Goal: Information Seeking & Learning: Find specific fact

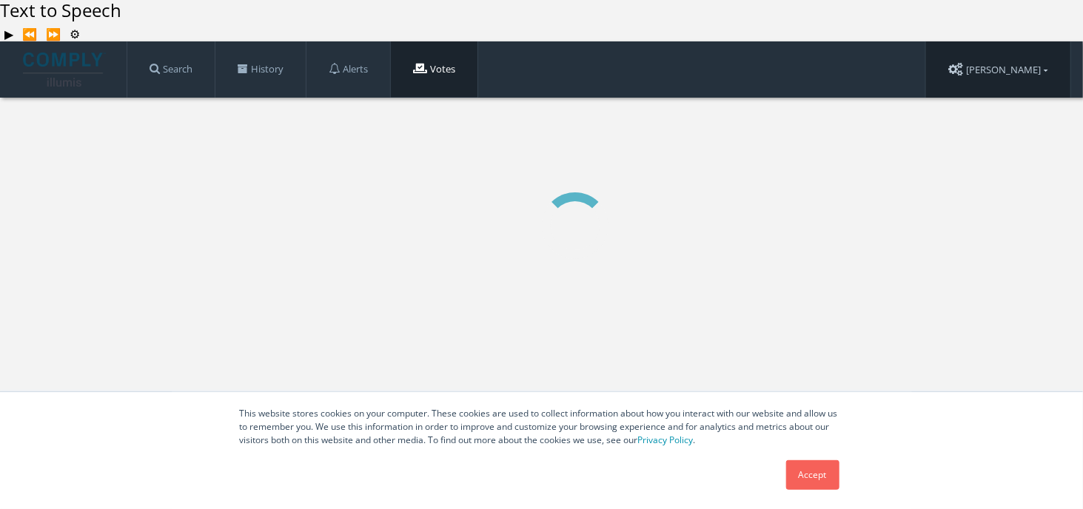
click at [1021, 41] on link "[PERSON_NAME]" at bounding box center [998, 69] width 144 height 57
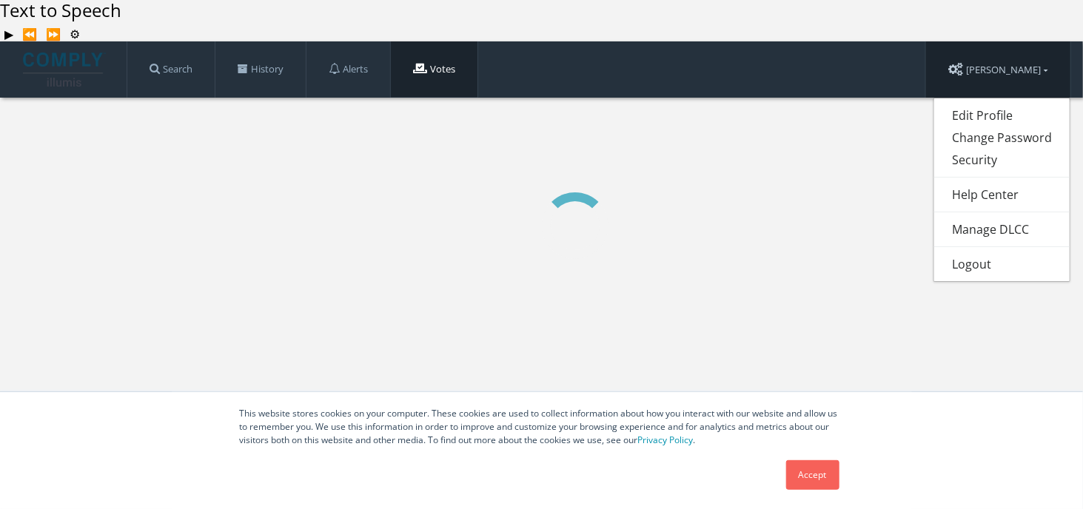
click at [1021, 41] on link "[PERSON_NAME]" at bounding box center [998, 69] width 144 height 57
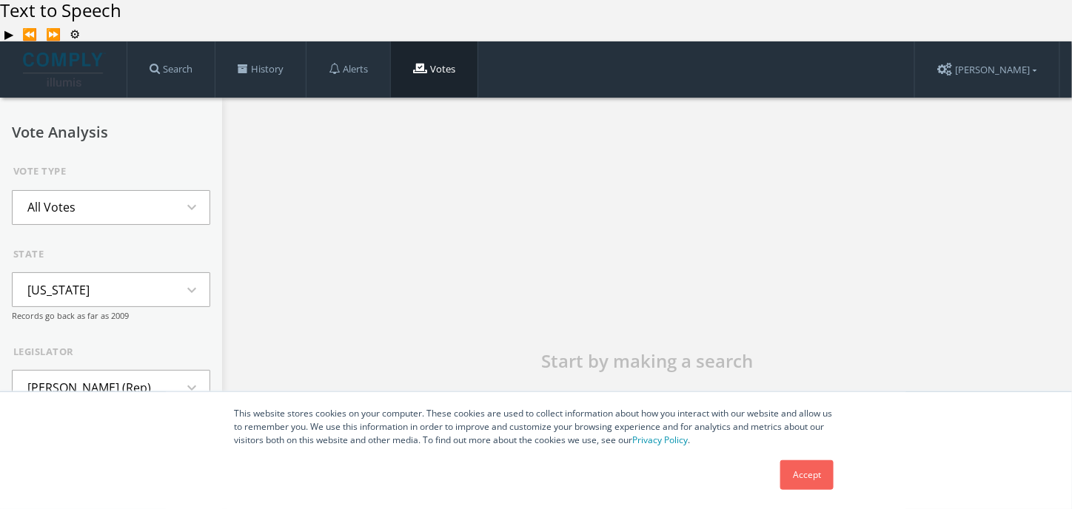
click at [164, 190] on button "All Votes expand_more" at bounding box center [111, 207] width 198 height 35
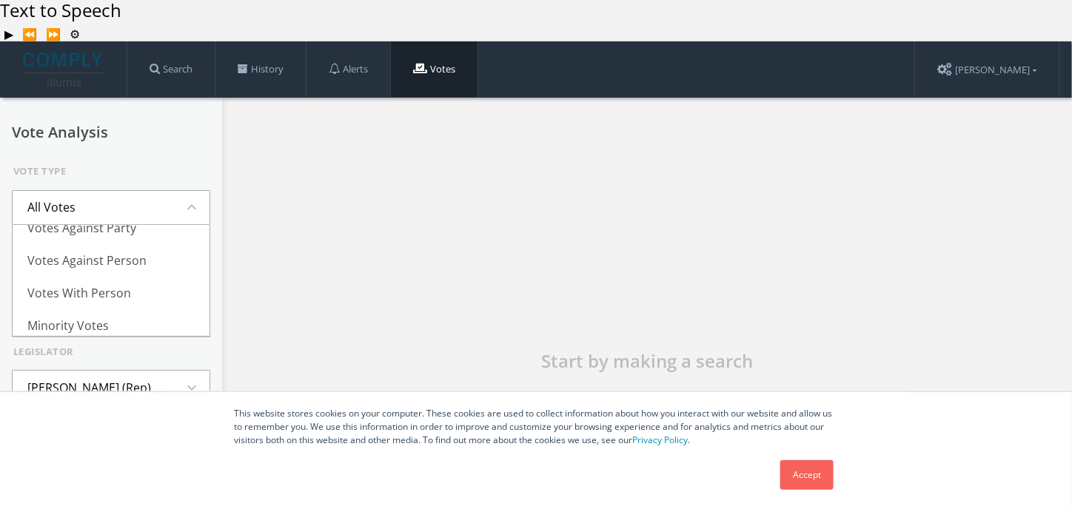
scroll to position [160, 0]
click at [99, 271] on li "Deciding Votes" at bounding box center [111, 287] width 197 height 33
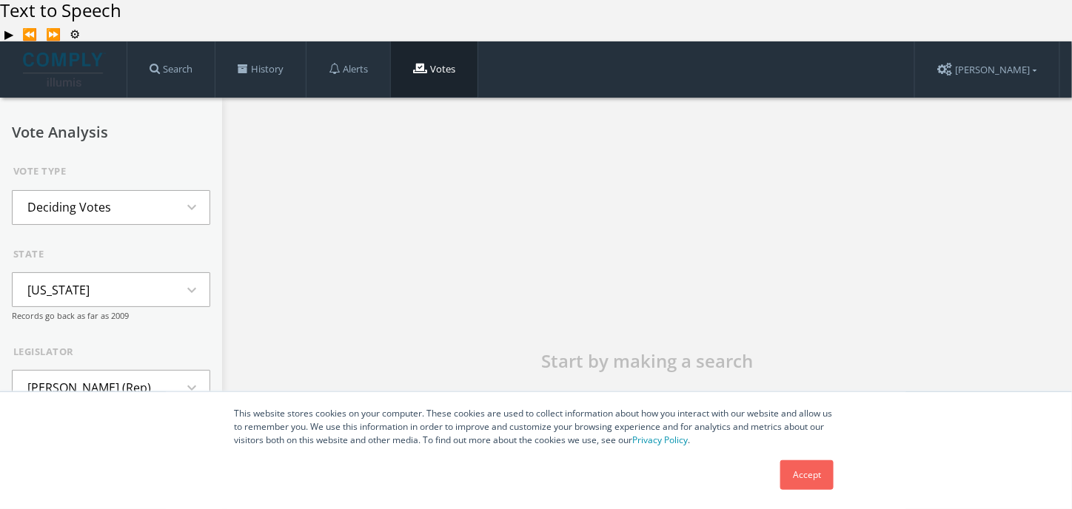
click at [146, 273] on button "[US_STATE] expand_more" at bounding box center [111, 290] width 198 height 35
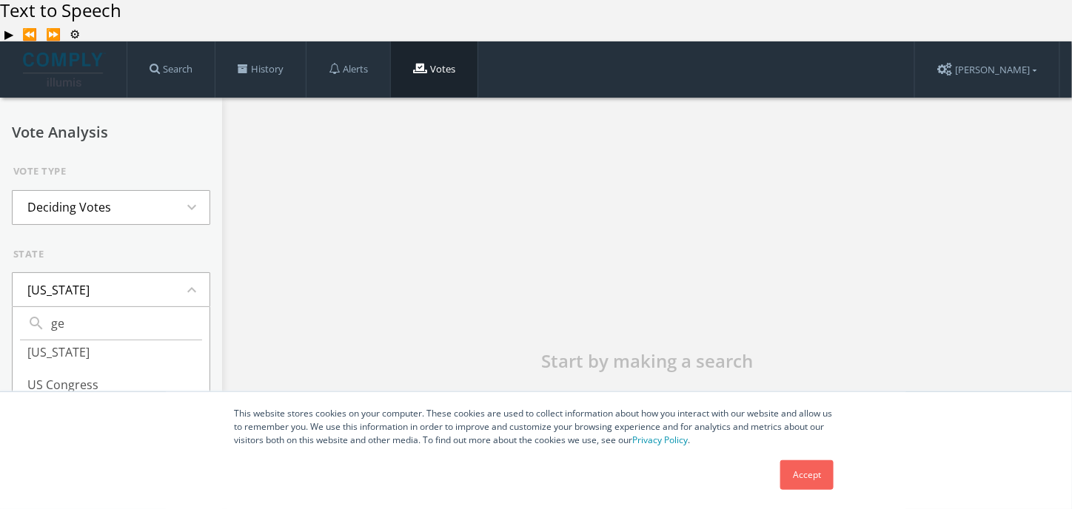
scroll to position [0, 0]
type input "geo"
click at [54, 341] on li "[US_STATE]" at bounding box center [111, 357] width 197 height 33
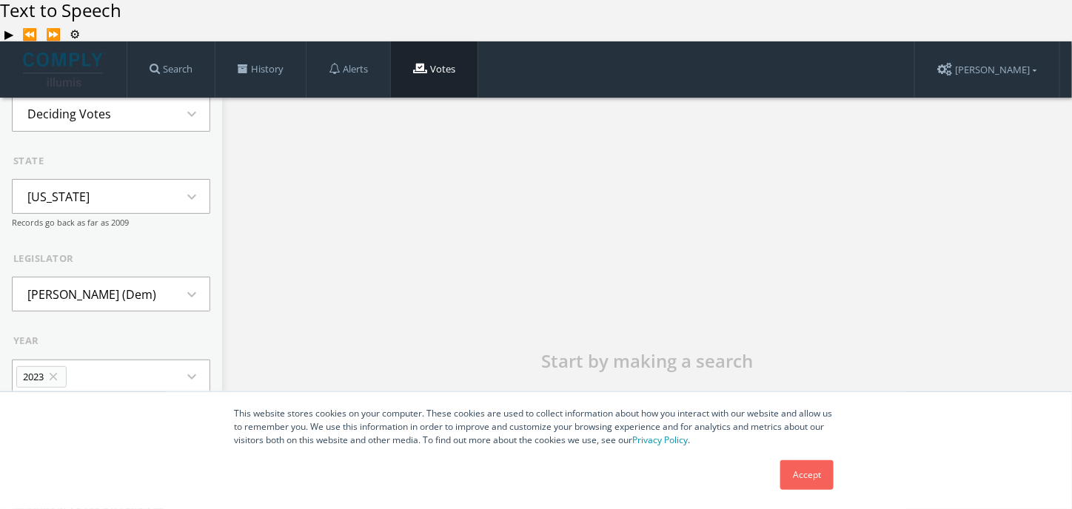
scroll to position [96, 0]
click at [105, 275] on li "[PERSON_NAME] (Dem)" at bounding box center [92, 291] width 158 height 33
type input "[PERSON_NAME]"
click at [84, 342] on li "[PERSON_NAME] (Rep)" at bounding box center [111, 358] width 197 height 33
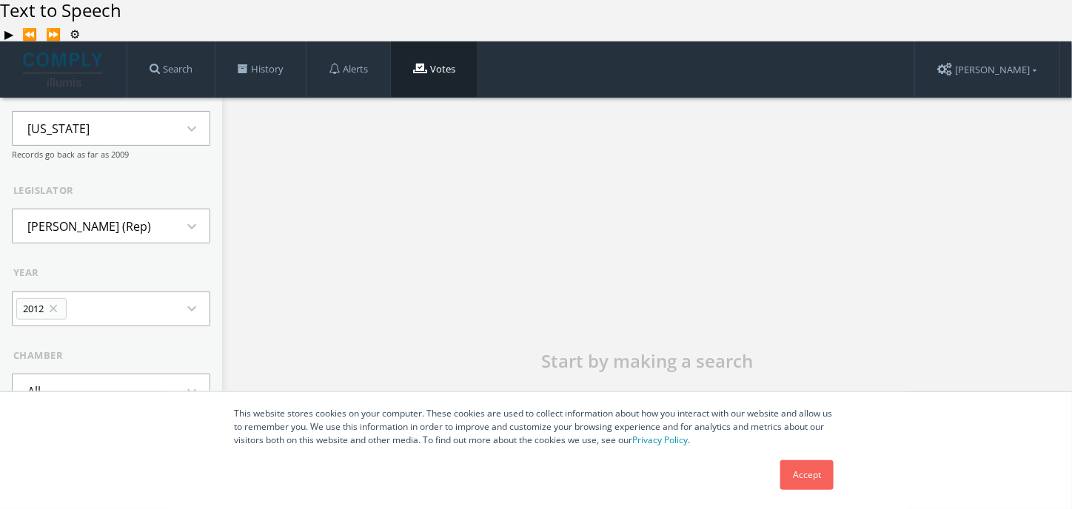
scroll to position [173, 0]
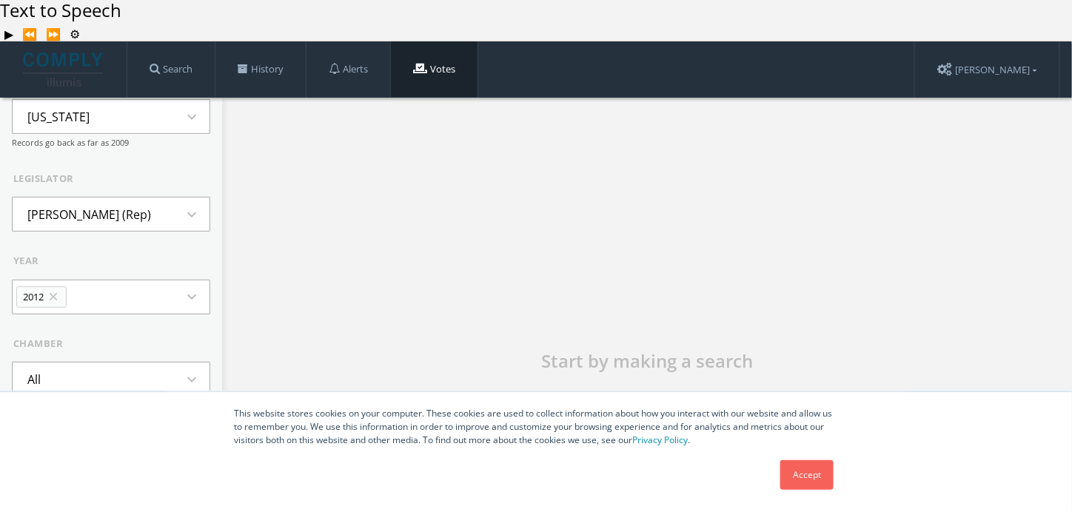
click at [55, 290] on icon "close" at bounding box center [53, 296] width 13 height 13
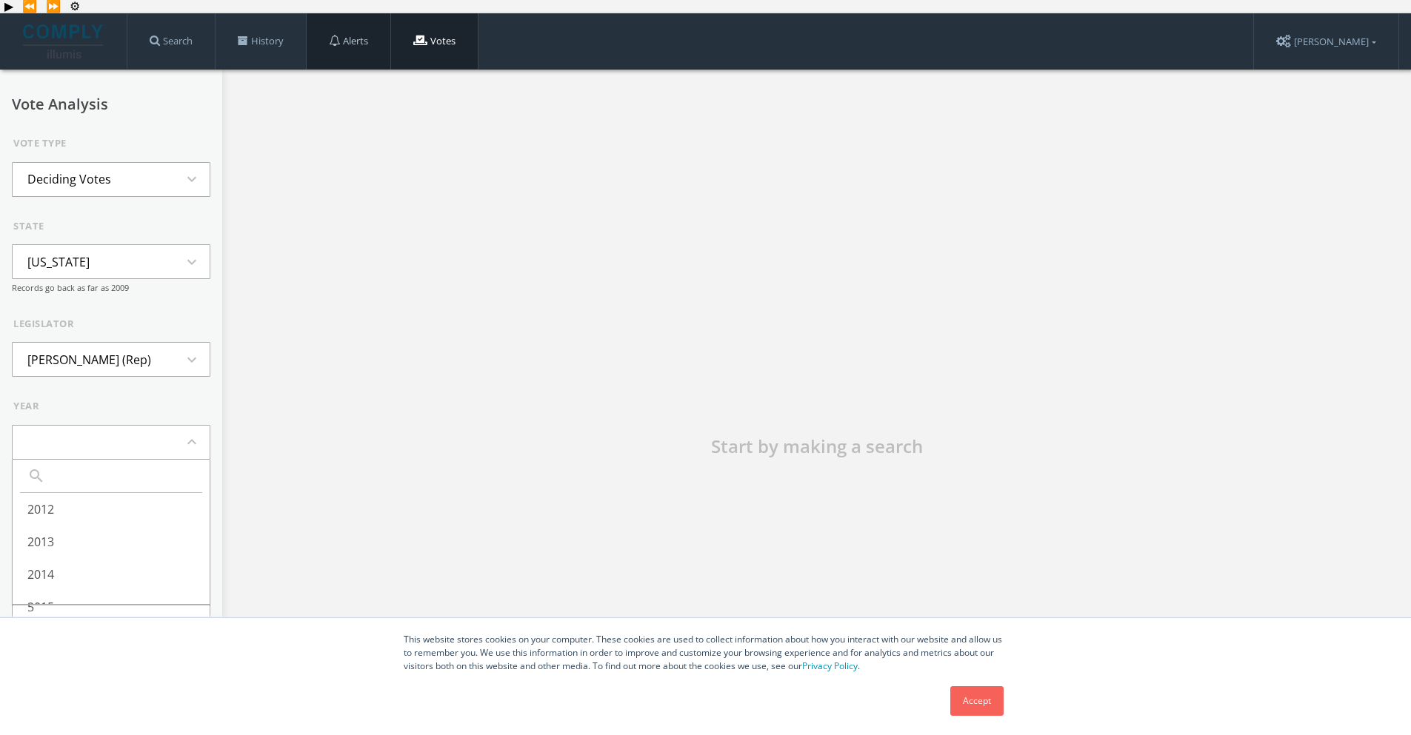
scroll to position [0, 0]
click at [85, 509] on li "2013" at bounding box center [111, 542] width 197 height 33
click at [126, 425] on button "2013 close expand_more" at bounding box center [111, 442] width 198 height 35
click at [78, 509] on li "2014" at bounding box center [111, 574] width 197 height 33
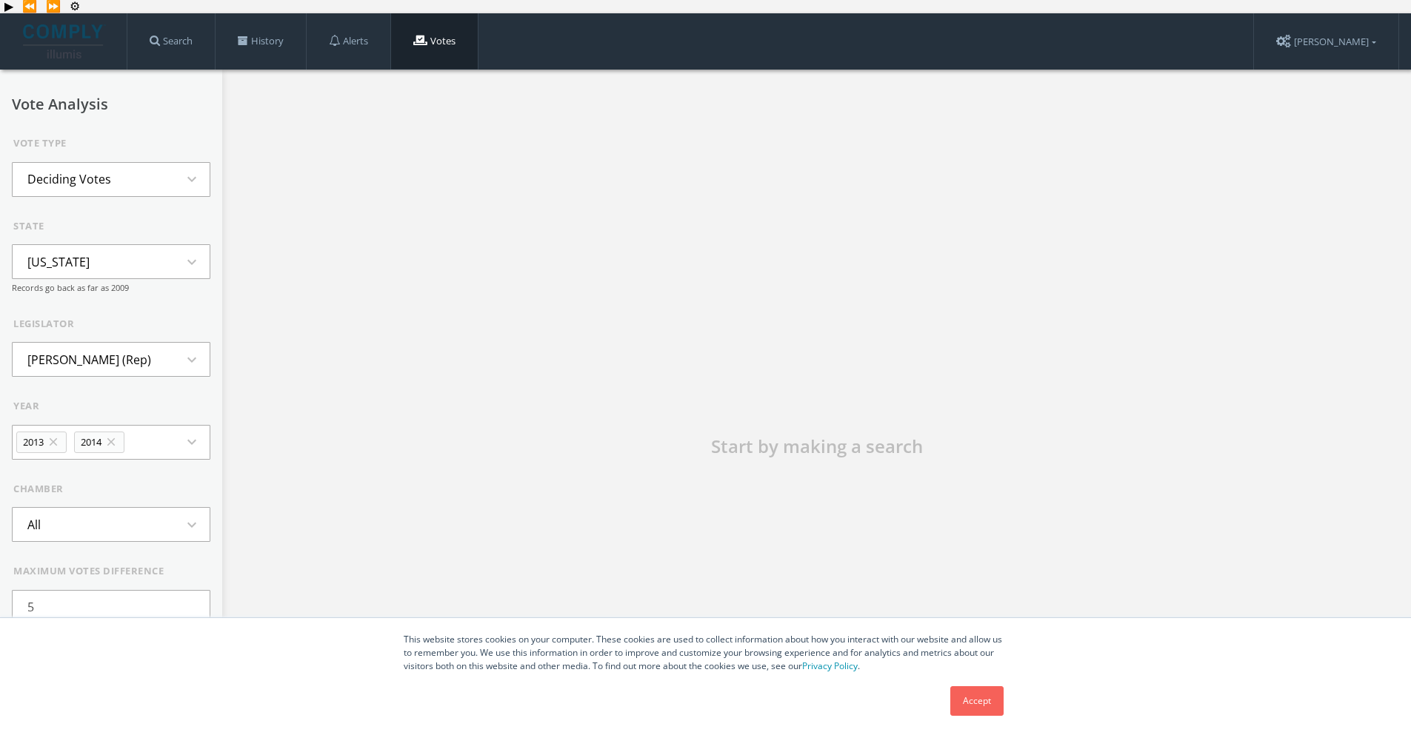
click at [130, 425] on button "2013 close 2014 close expand_more" at bounding box center [111, 442] width 198 height 35
click at [81, 509] on li "2015" at bounding box center [111, 533] width 197 height 33
click at [183, 433] on icon "expand_more" at bounding box center [196, 442] width 27 height 18
click at [68, 509] on li "2016" at bounding box center [111, 565] width 197 height 33
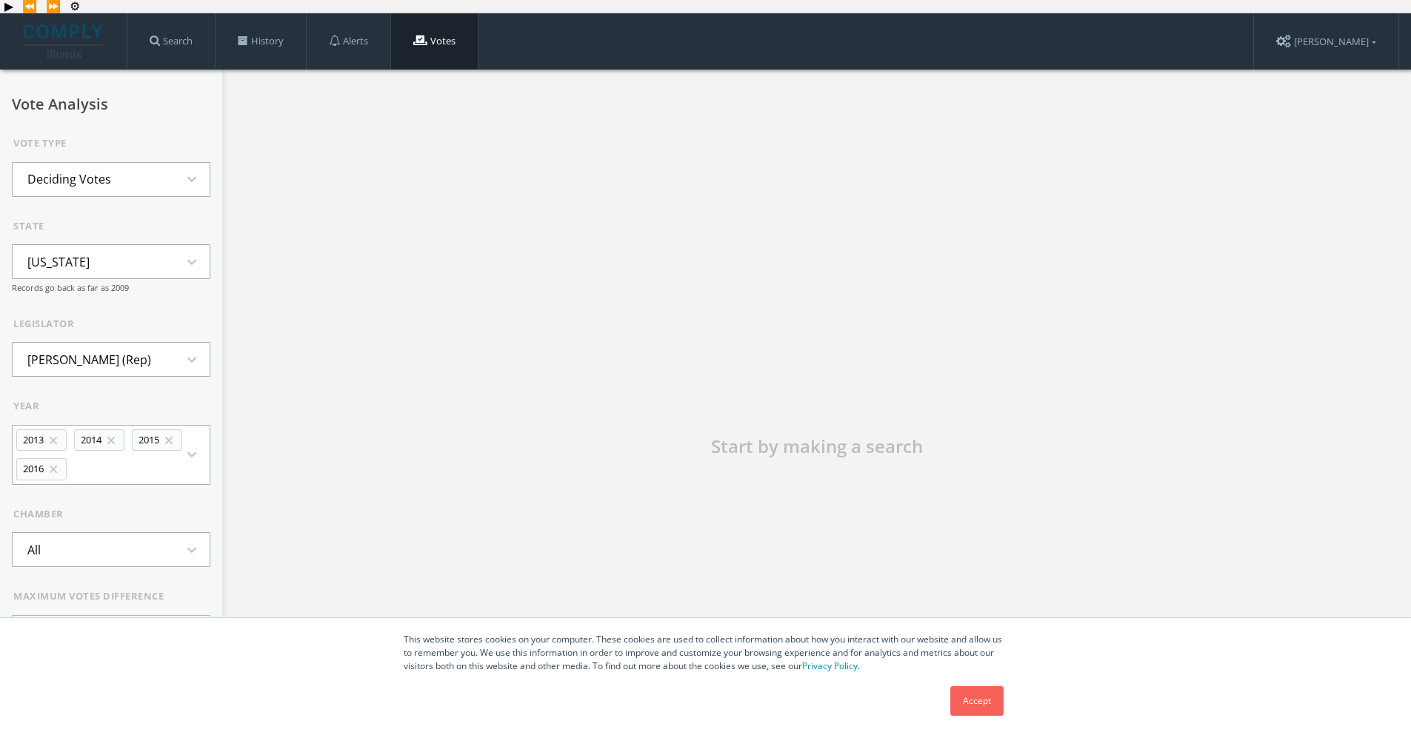
click at [136, 425] on button "2013 close 2014 close 2015 close 2016 close expand_more" at bounding box center [111, 455] width 198 height 60
click at [75, 509] on li "2017" at bounding box center [111, 549] width 197 height 33
click at [148, 435] on button "2013 close 2014 close 2015 close 2016 close 2017 close expand_more" at bounding box center [111, 455] width 198 height 60
click at [77, 509] on li "2018" at bounding box center [111, 582] width 197 height 33
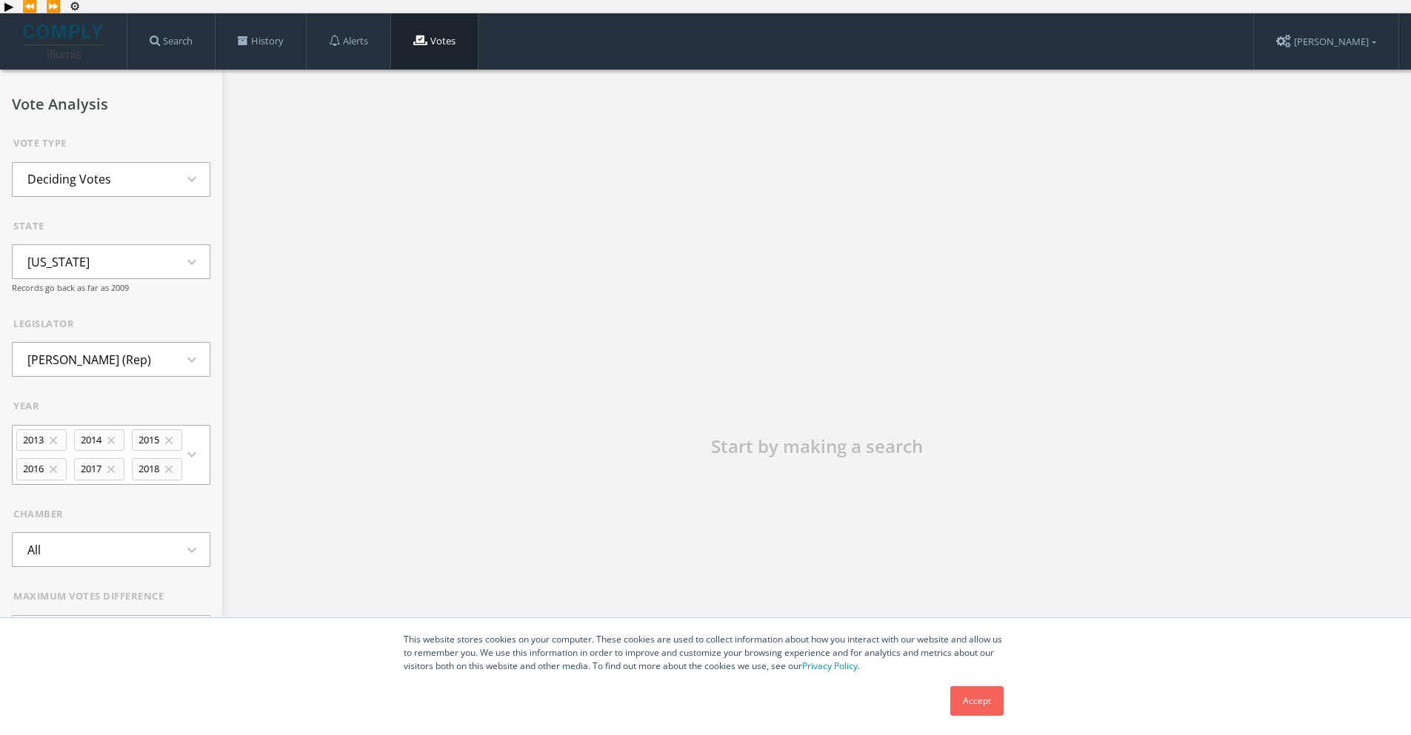
click at [182, 458] on li "2018 close" at bounding box center [157, 469] width 50 height 22
click at [77, 509] on li "2018" at bounding box center [111, 582] width 197 height 33
click at [183, 446] on icon "expand_more" at bounding box center [196, 455] width 27 height 18
click at [110, 509] on li "2019" at bounding box center [111, 540] width 197 height 33
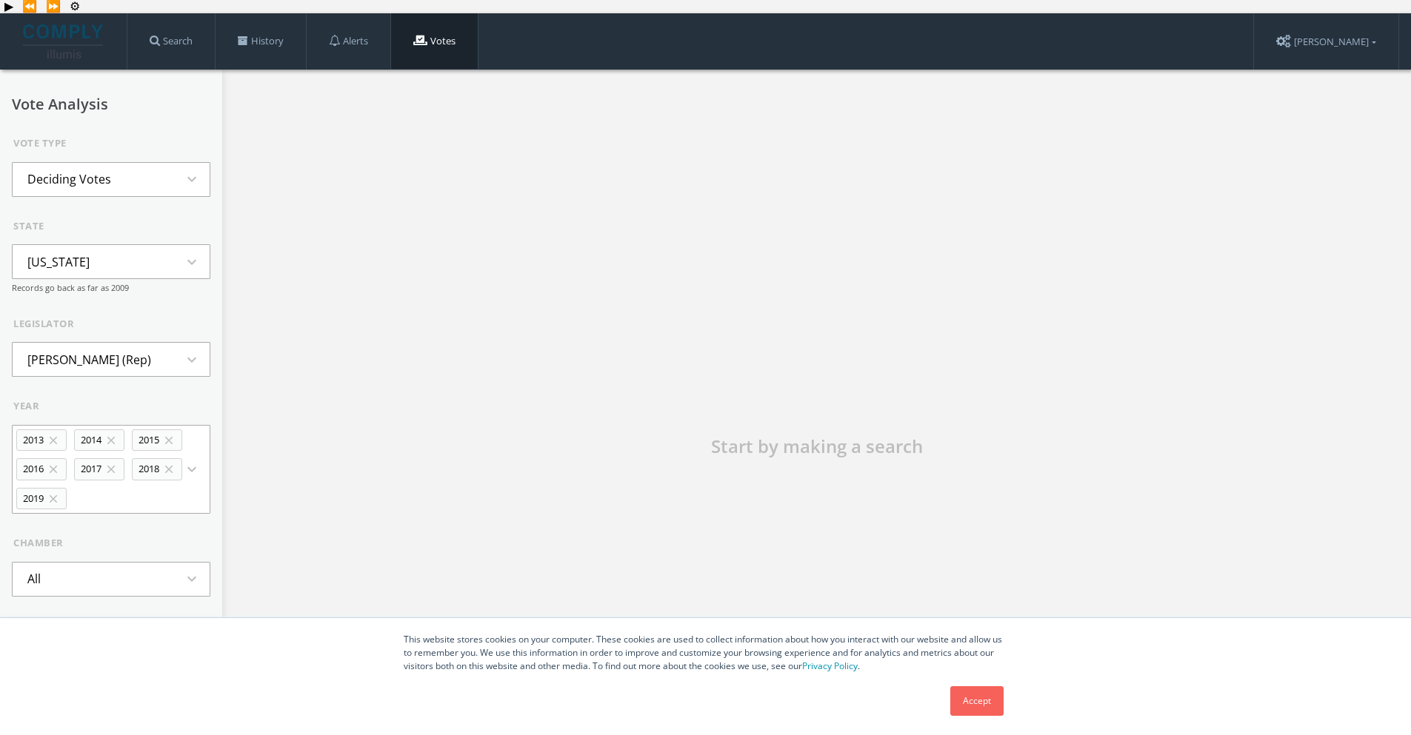
click at [121, 461] on button "2013 close 2014 close 2015 close 2016 close 2017 close 2018 close 2019 close ex…" at bounding box center [111, 470] width 198 height 90
click at [107, 509] on li "2020" at bounding box center [111, 607] width 197 height 33
click at [147, 467] on button "2013 close 2014 close 2015 close 2016 close 2017 close 2018 close 2019 close 20…" at bounding box center [111, 470] width 198 height 90
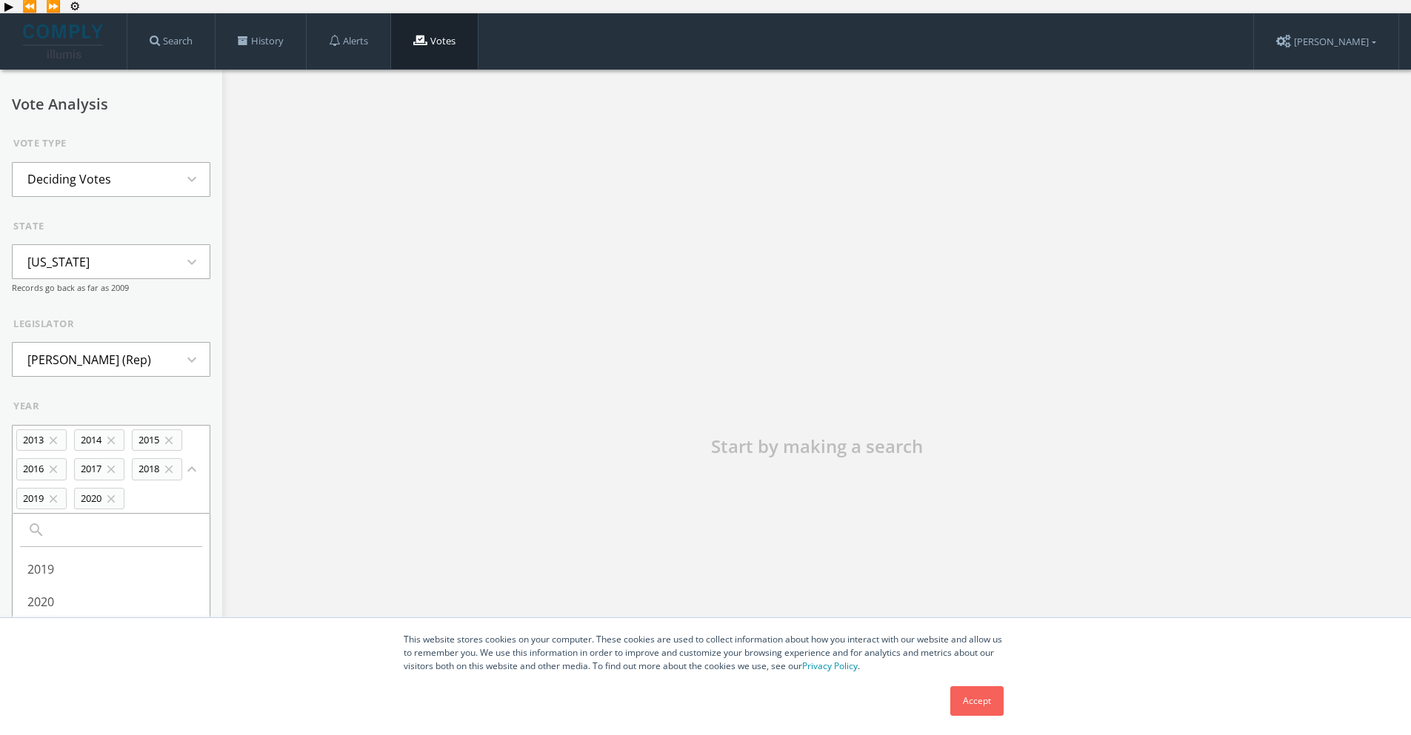
click at [127, 509] on li "2021" at bounding box center [111, 634] width 197 height 33
click at [191, 457] on button "2013 close 2014 close 2015 close 2016 close 2017 close 2018 close 2019 close 20…" at bounding box center [111, 470] width 198 height 90
click at [137, 509] on li "2022" at bounding box center [111, 609] width 197 height 33
click at [166, 484] on button "2013 close 2014 close 2015 close 2016 close 2017 close 2018 close 2019 close 20…" at bounding box center [111, 484] width 198 height 118
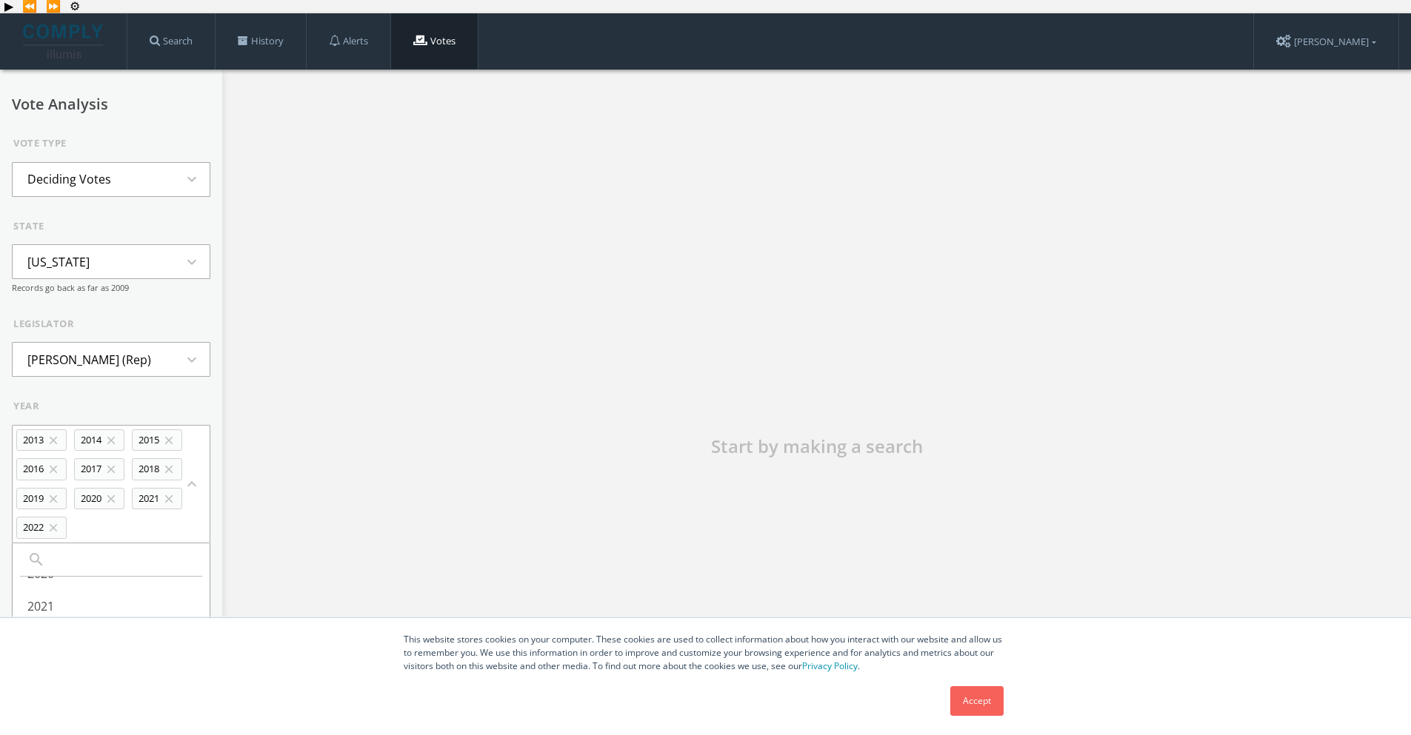
click at [376, 473] on div "Start by making a search" at bounding box center [816, 455] width 1189 height 771
click at [138, 482] on button "2013 close 2014 close 2015 close 2016 close 2017 close 2018 close 2019 close 20…" at bounding box center [111, 484] width 198 height 118
click at [267, 414] on div "Start by making a search" at bounding box center [816, 455] width 1189 height 771
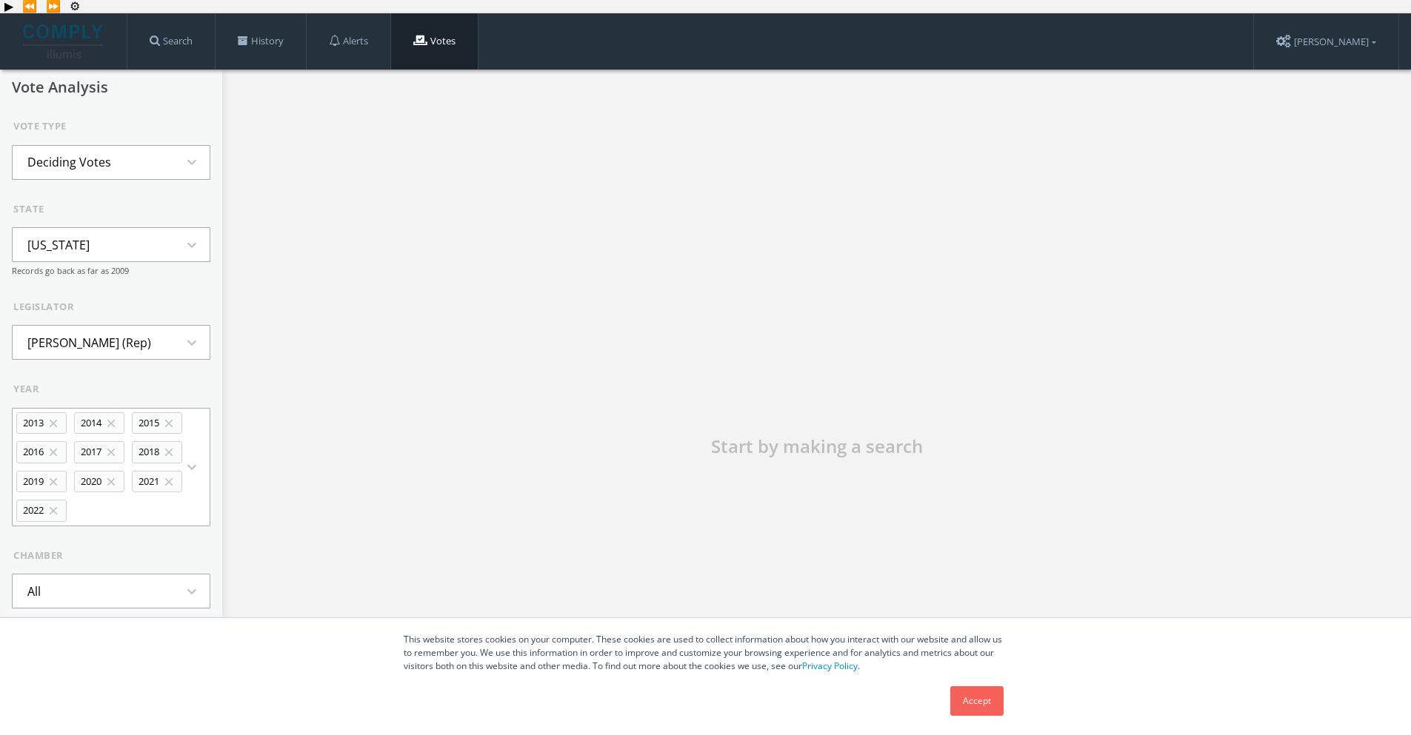
scroll to position [32, 0]
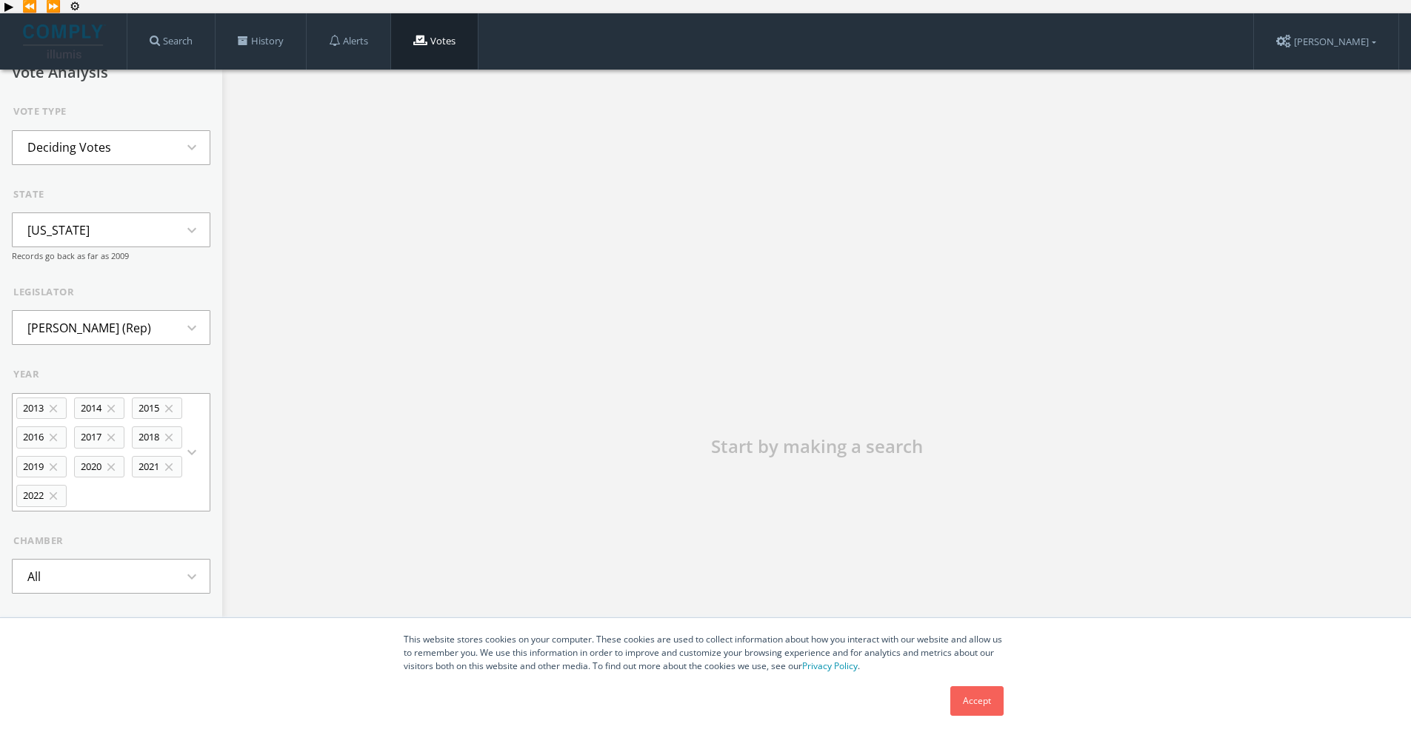
click at [127, 509] on button "All expand_more" at bounding box center [111, 576] width 198 height 35
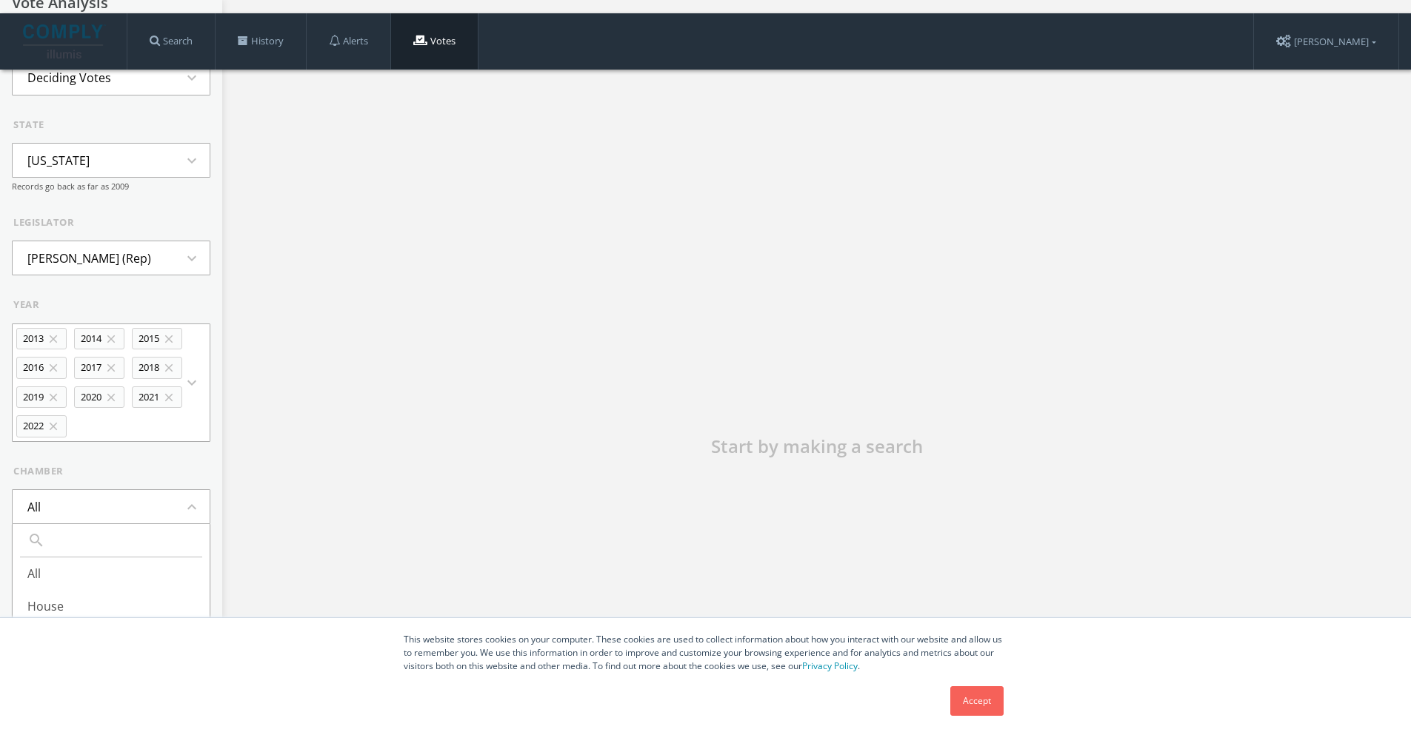
scroll to position [93, 0]
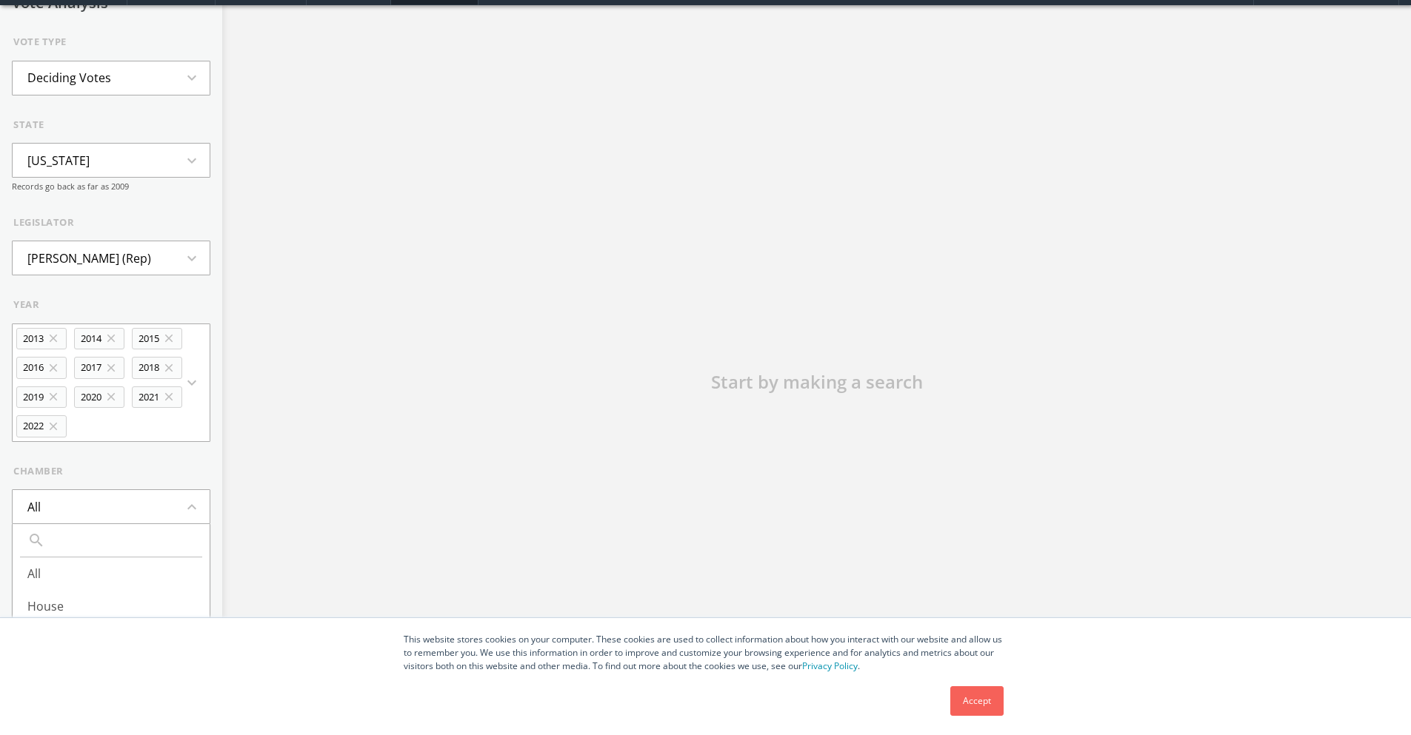
click at [153, 452] on form "Vote Type Deciding Votes expand_more state [US_STATE] expand_more Records go ba…" at bounding box center [111, 357] width 198 height 644
click at [113, 509] on input "5" at bounding box center [111, 589] width 198 height 34
click at [182, 509] on form "Vote Type Deciding Votes expand_more state [US_STATE] expand_more Records go ba…" at bounding box center [111, 357] width 198 height 644
drag, startPoint x: 955, startPoint y: 706, endPoint x: 926, endPoint y: 704, distance: 28.2
click at [955, 509] on link "Accept" at bounding box center [976, 701] width 53 height 30
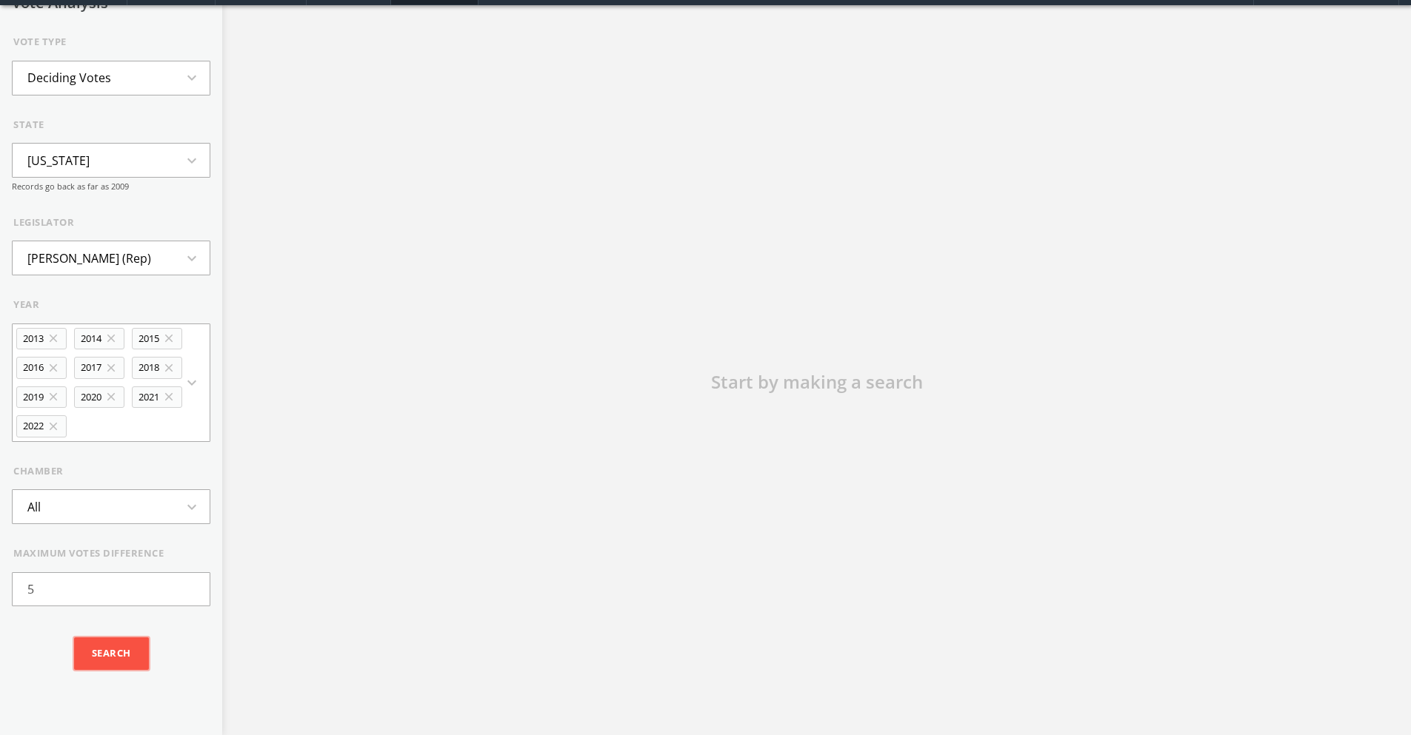
click at [93, 509] on input "Search" at bounding box center [111, 654] width 75 height 33
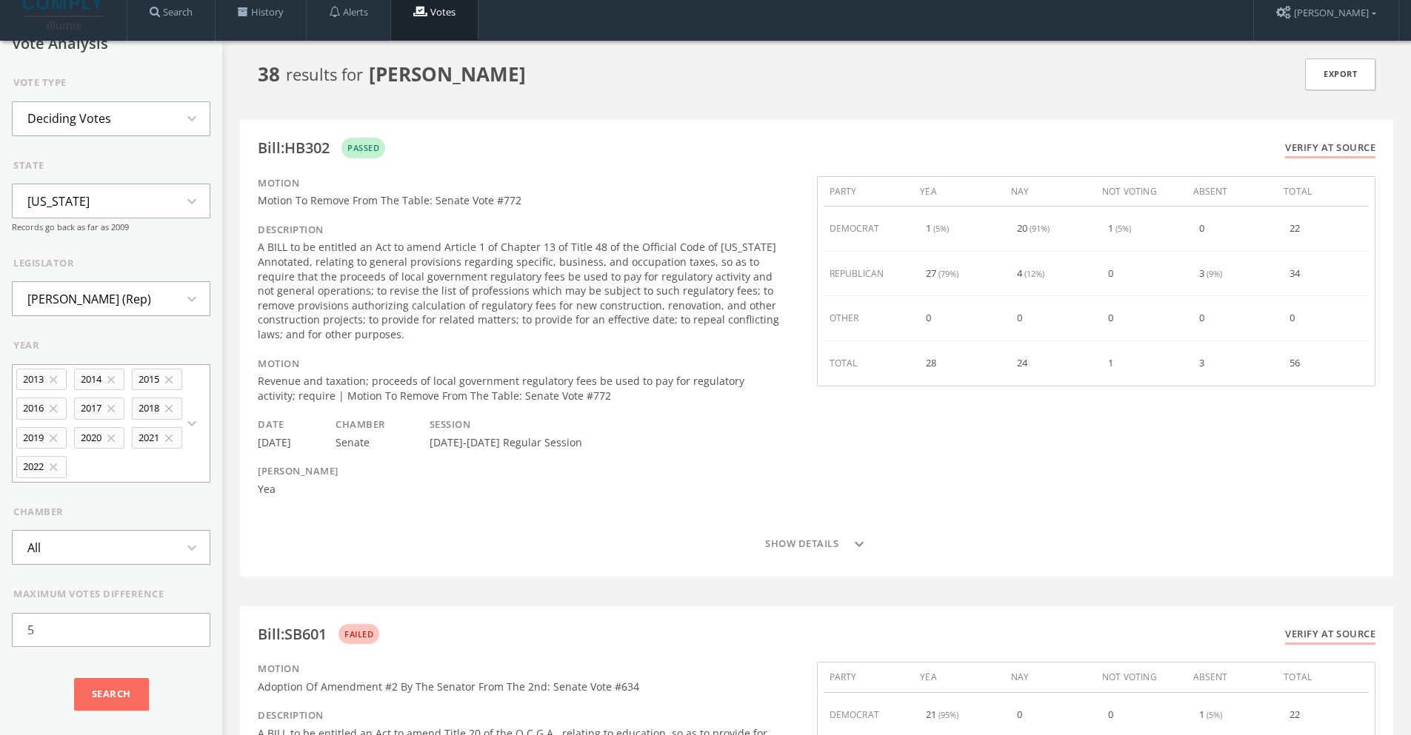
scroll to position [0, 0]
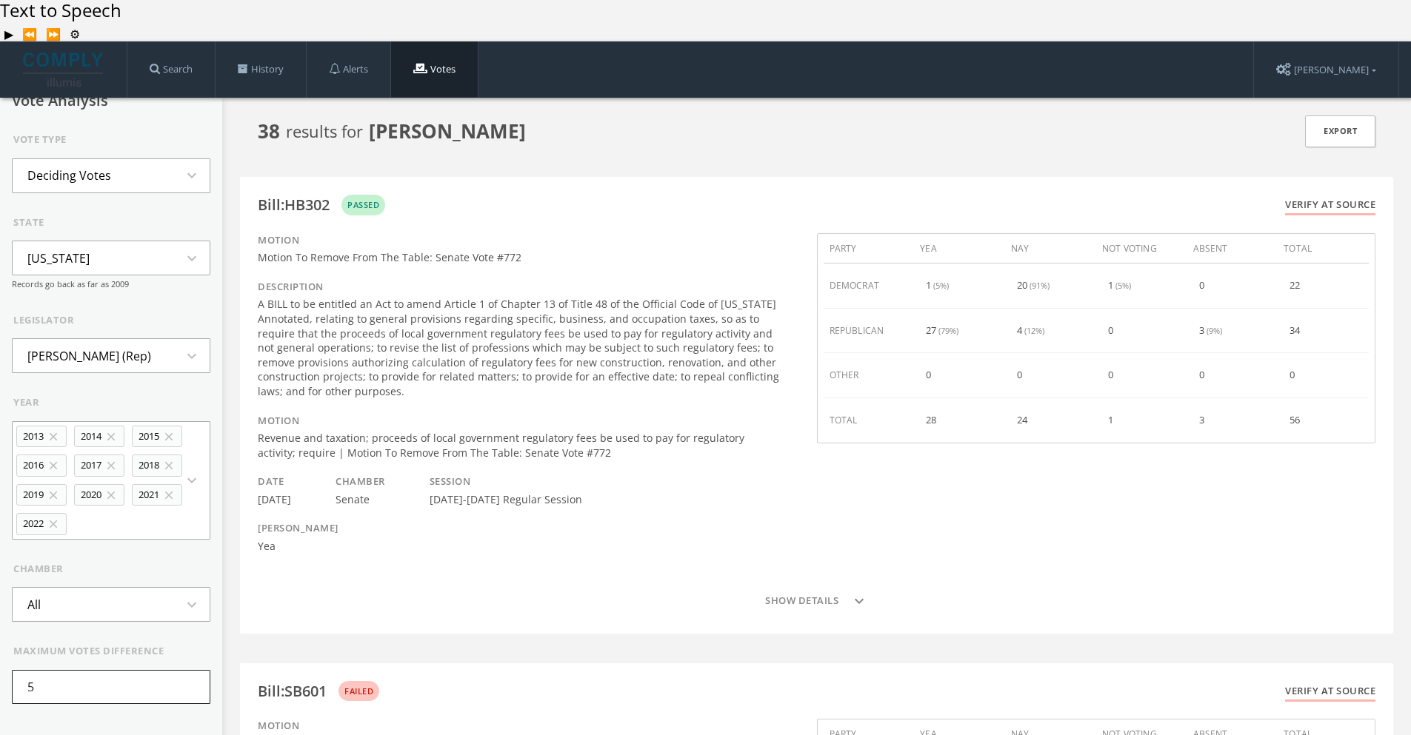
click at [102, 509] on input "5" at bounding box center [111, 687] width 198 height 34
type input "1"
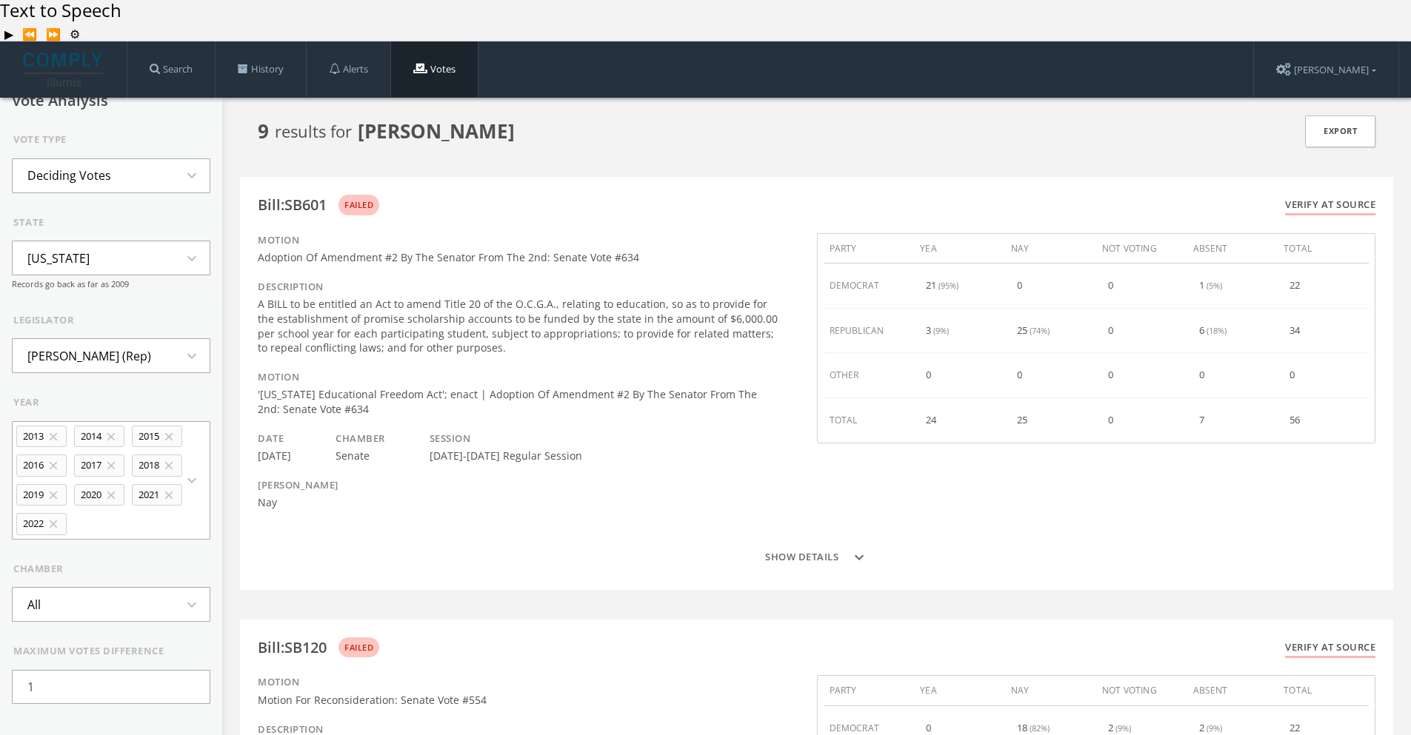
click at [791, 509] on button "Show details expand_more" at bounding box center [816, 558] width 1117 height 30
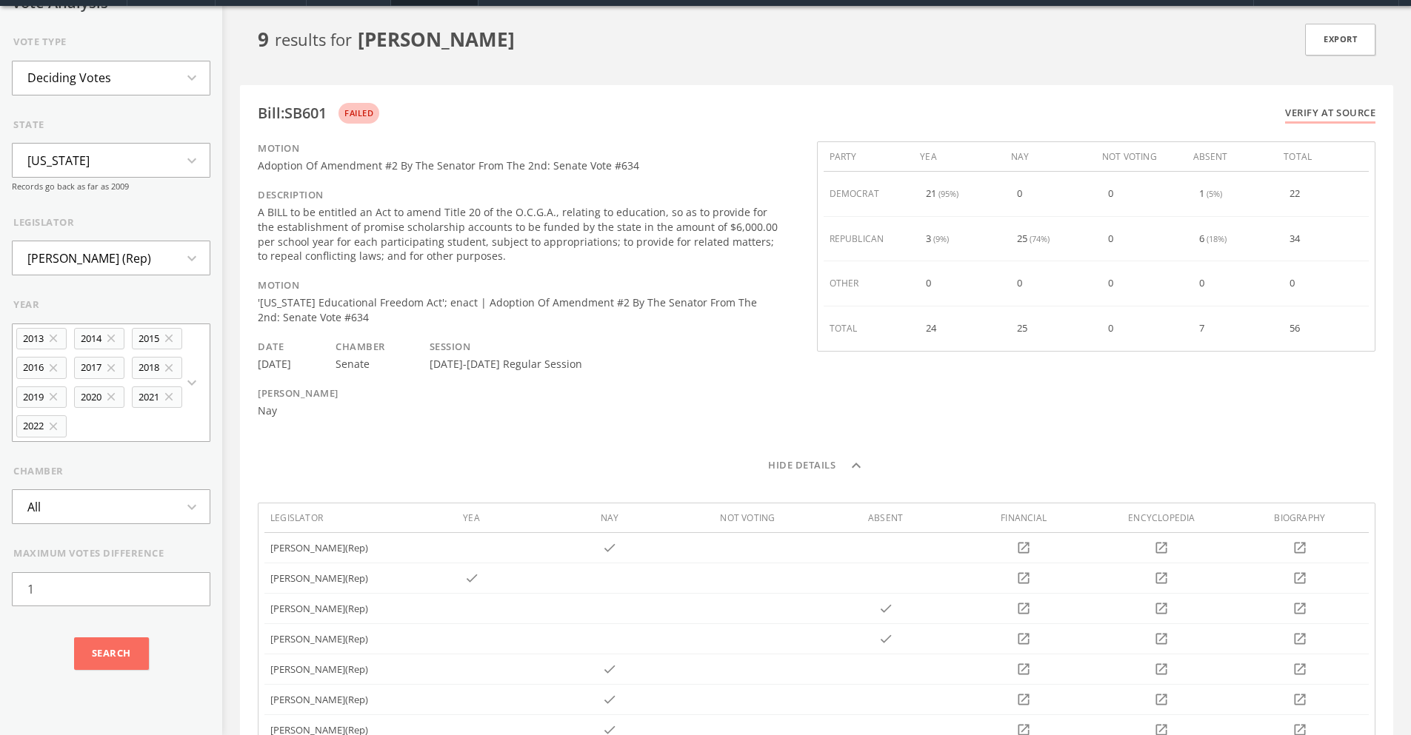
scroll to position [74, 0]
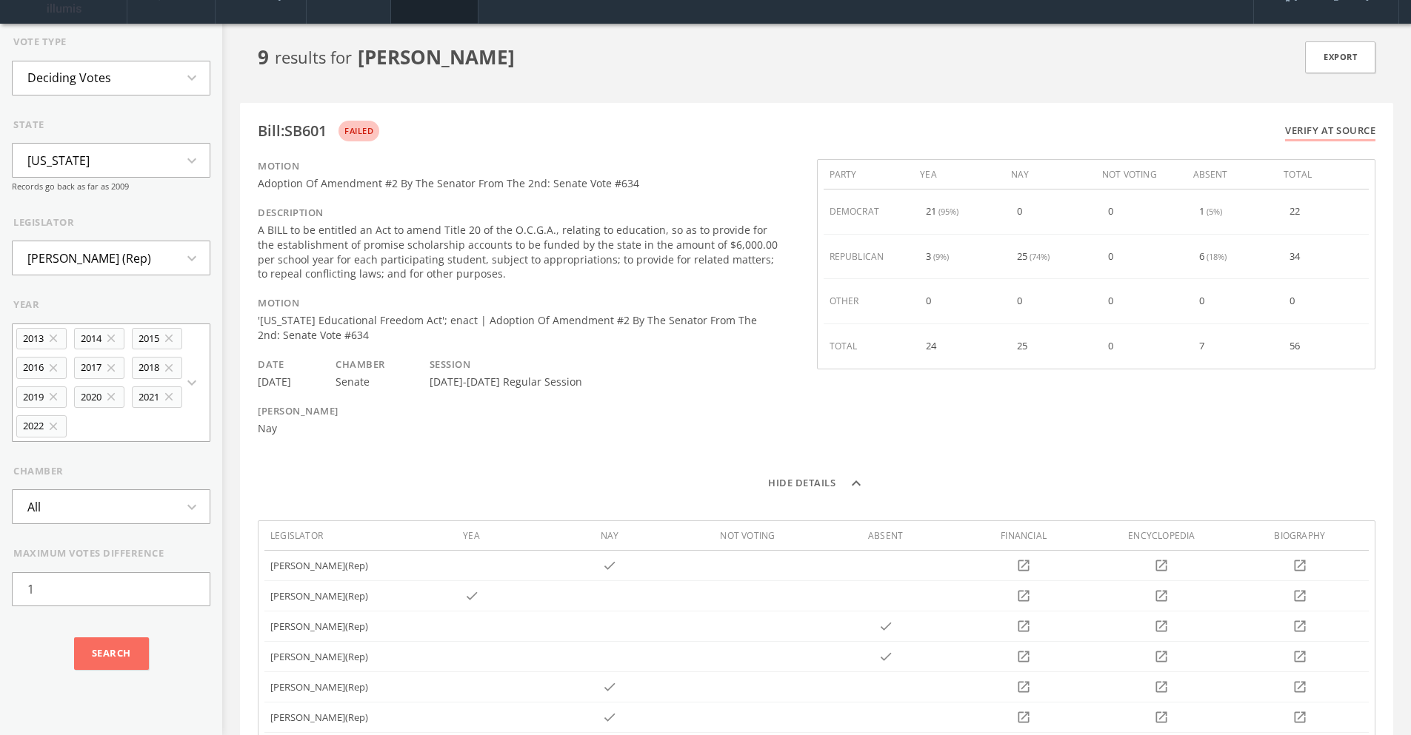
click at [852, 475] on icon "expand_less" at bounding box center [856, 484] width 18 height 18
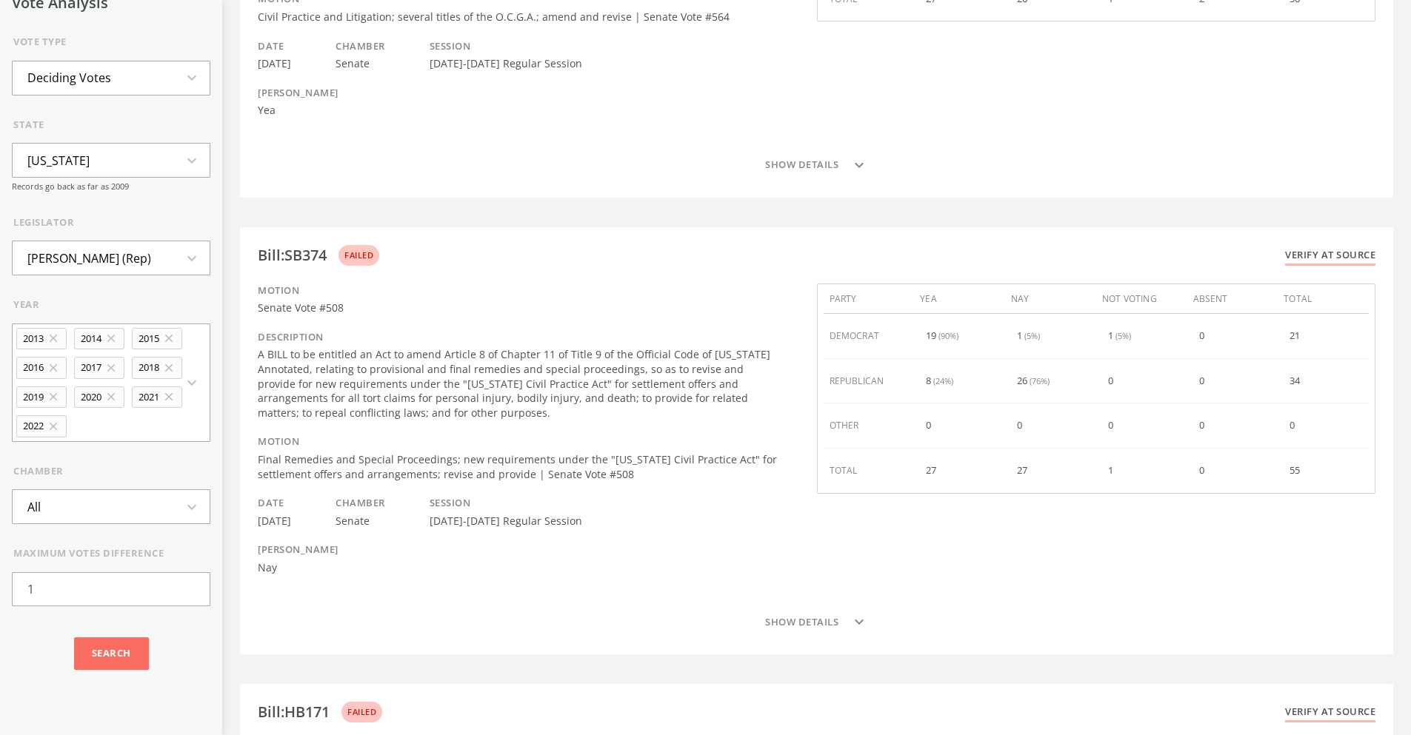
scroll to position [1771, 0]
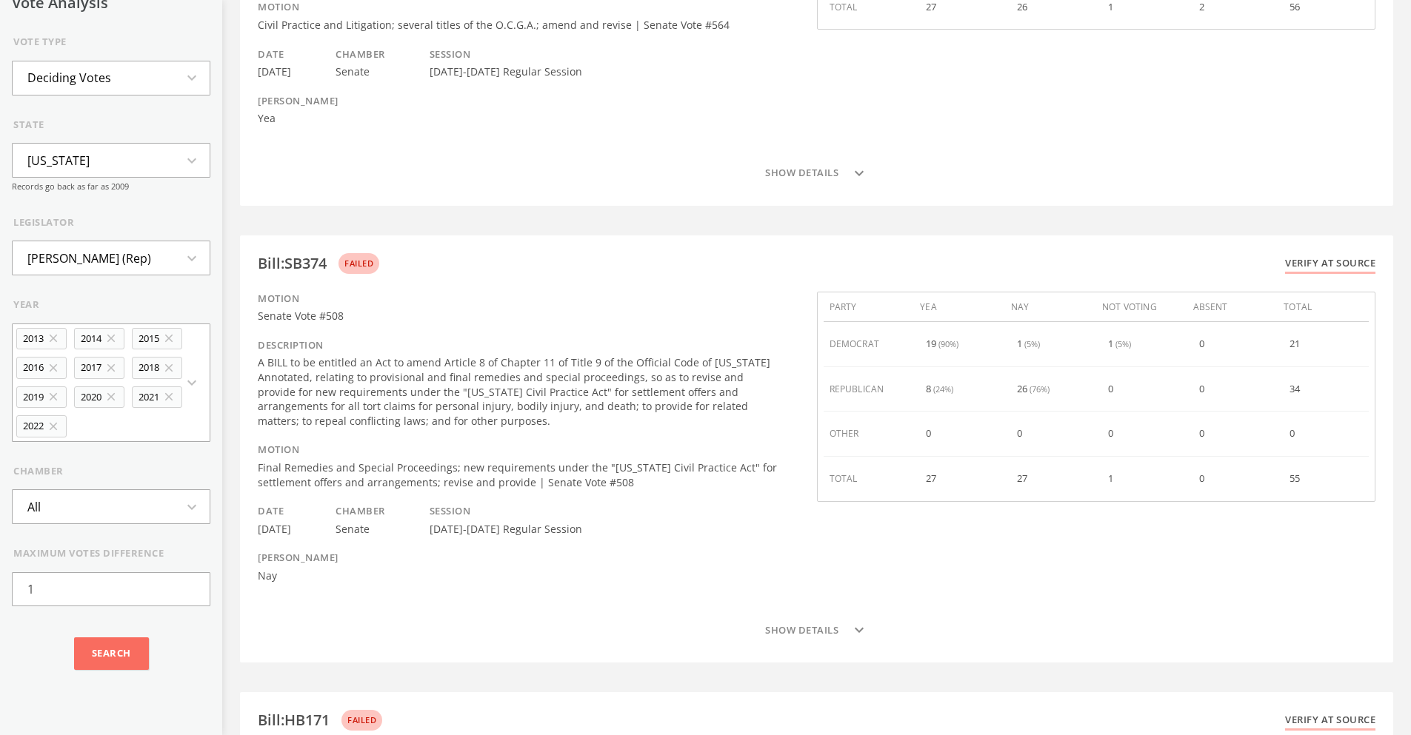
click at [1083, 464] on div "1" at bounding box center [1141, 479] width 79 height 30
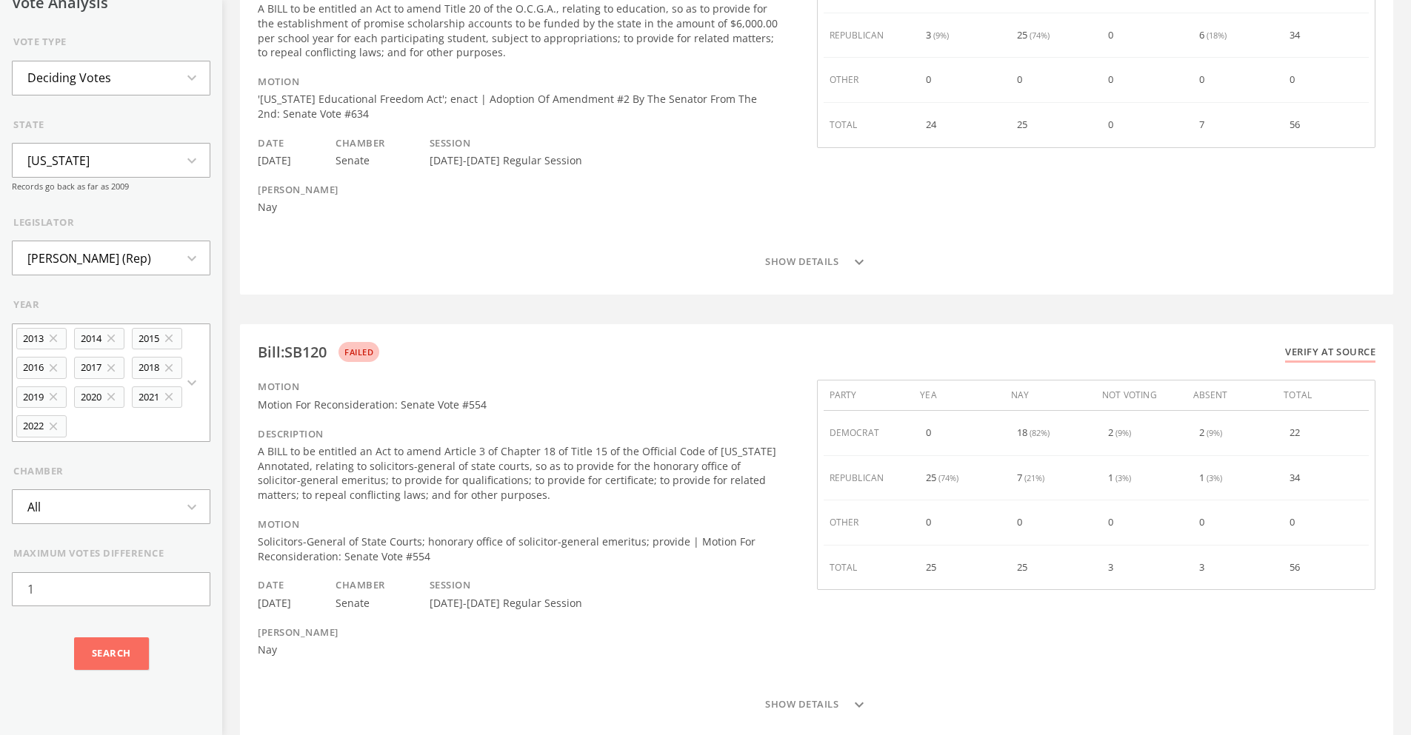
scroll to position [0, 0]
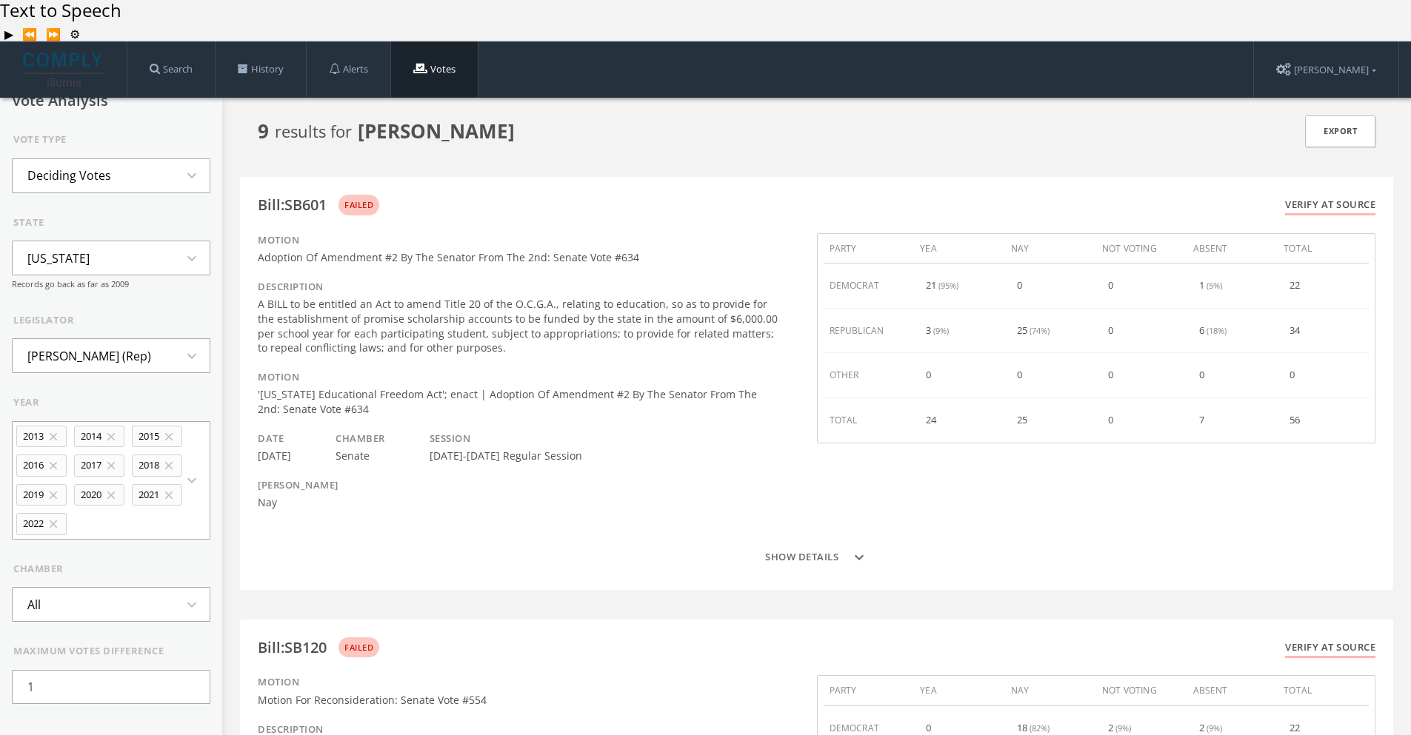
click at [790, 509] on button "Show details expand_more" at bounding box center [816, 558] width 1117 height 30
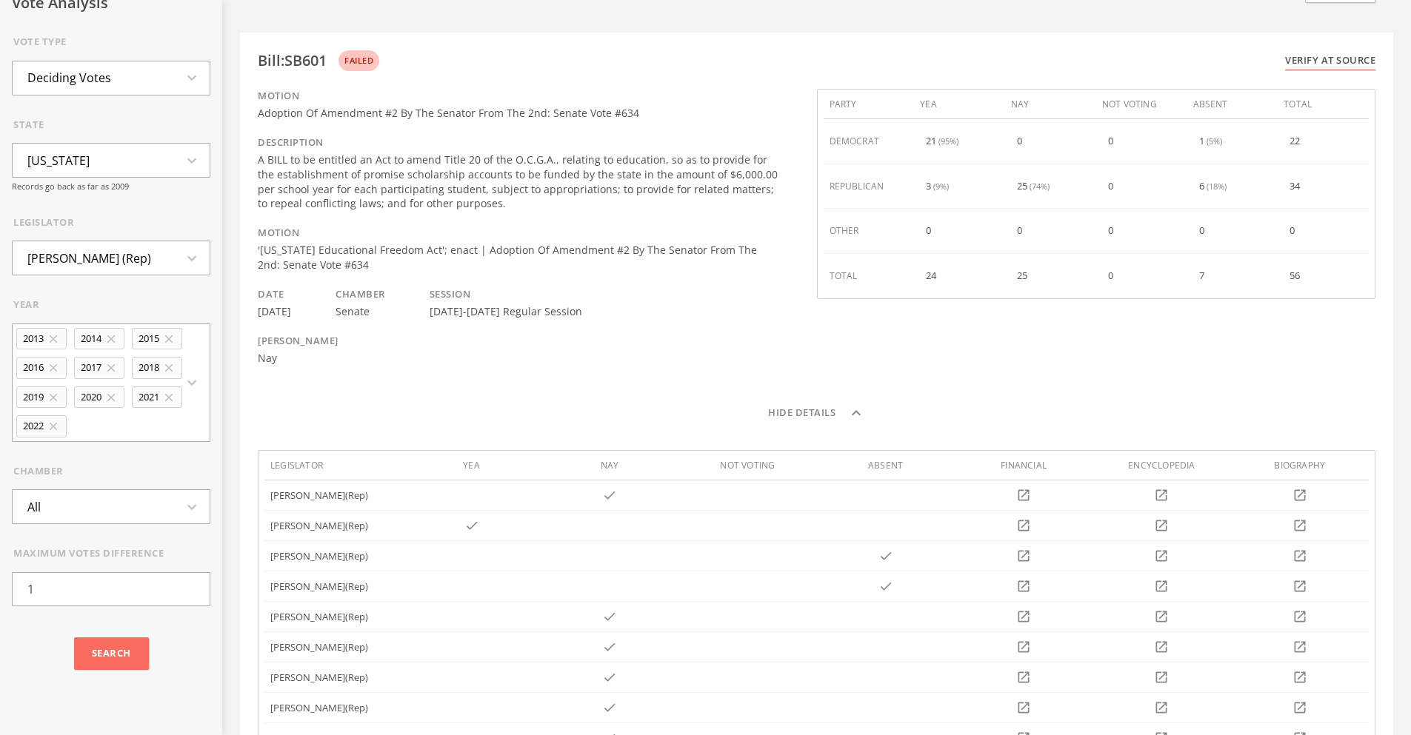
scroll to position [148, 0]
click at [818, 395] on button "Hide details expand_less" at bounding box center [816, 410] width 1117 height 30
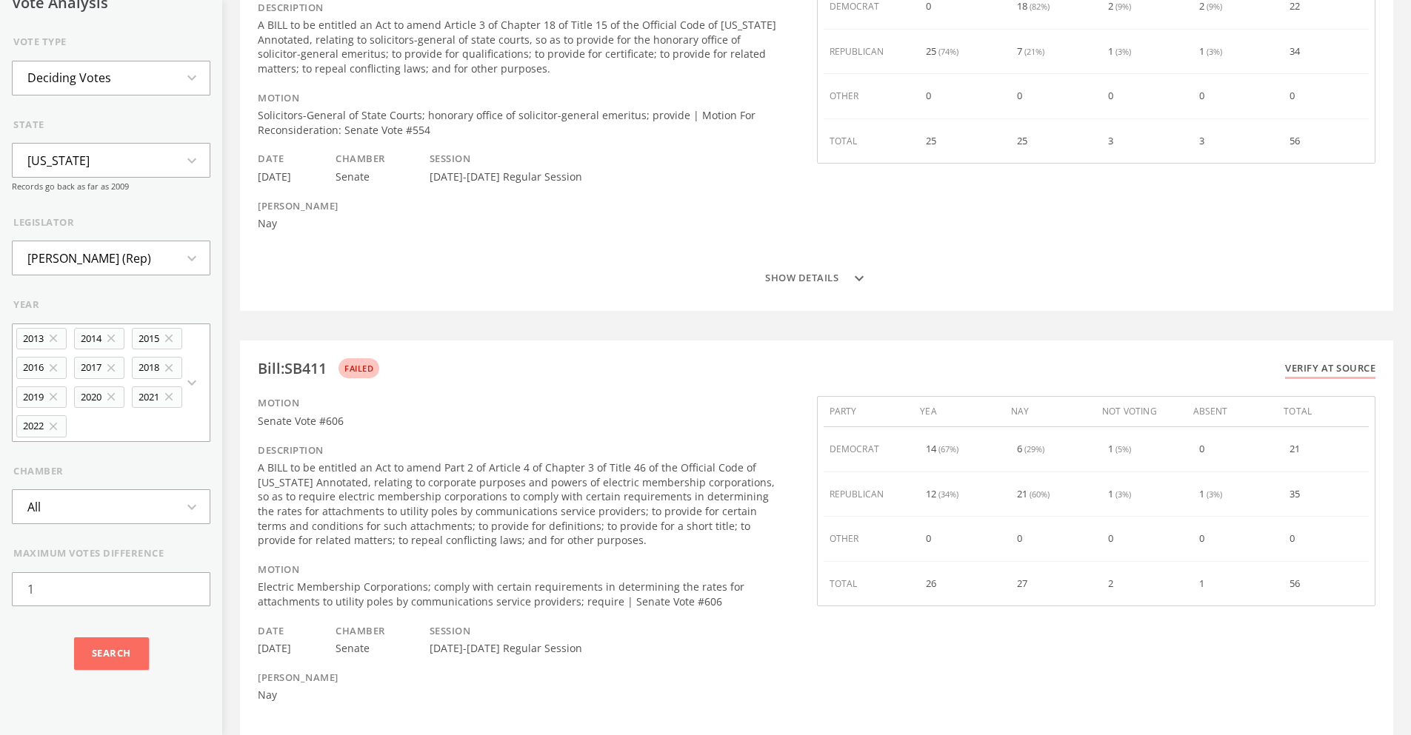
scroll to position [963, 0]
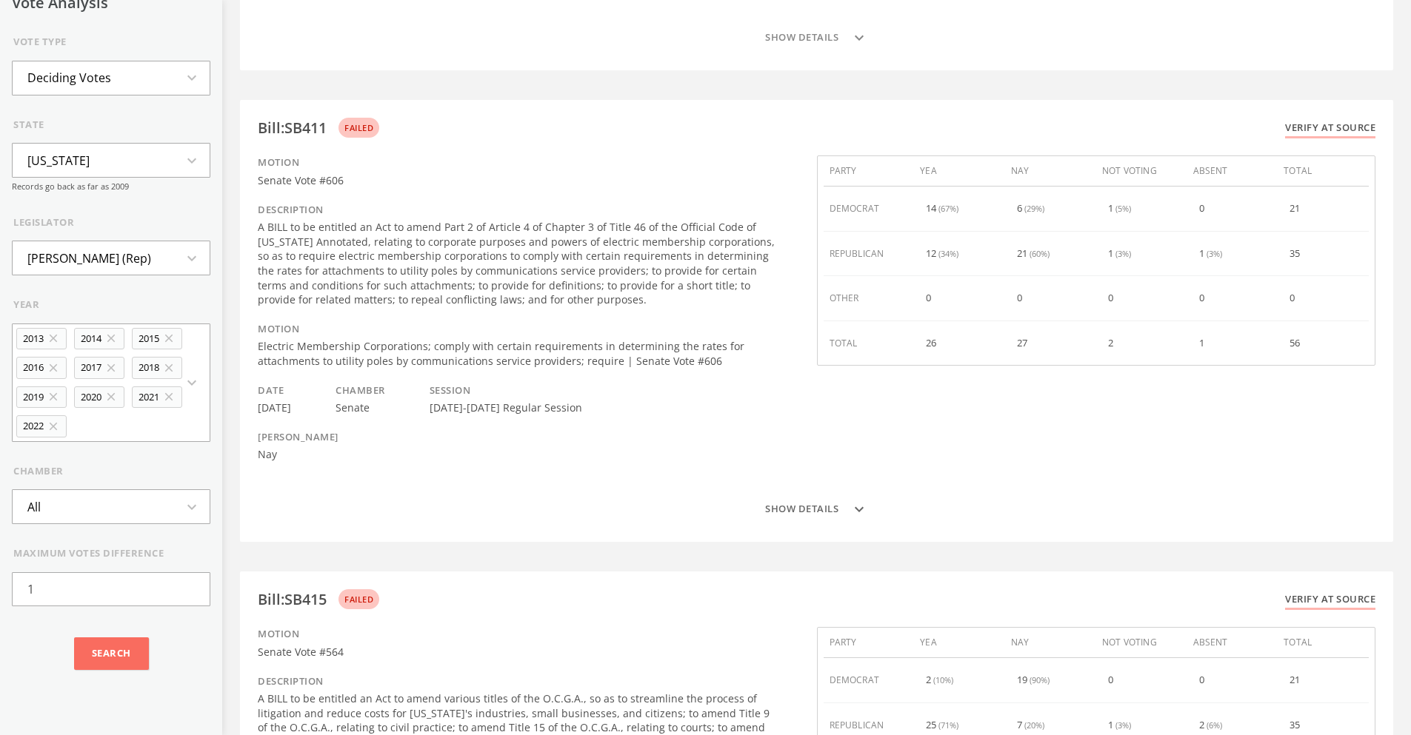
click at [800, 495] on button "Show details expand_more" at bounding box center [816, 510] width 1117 height 30
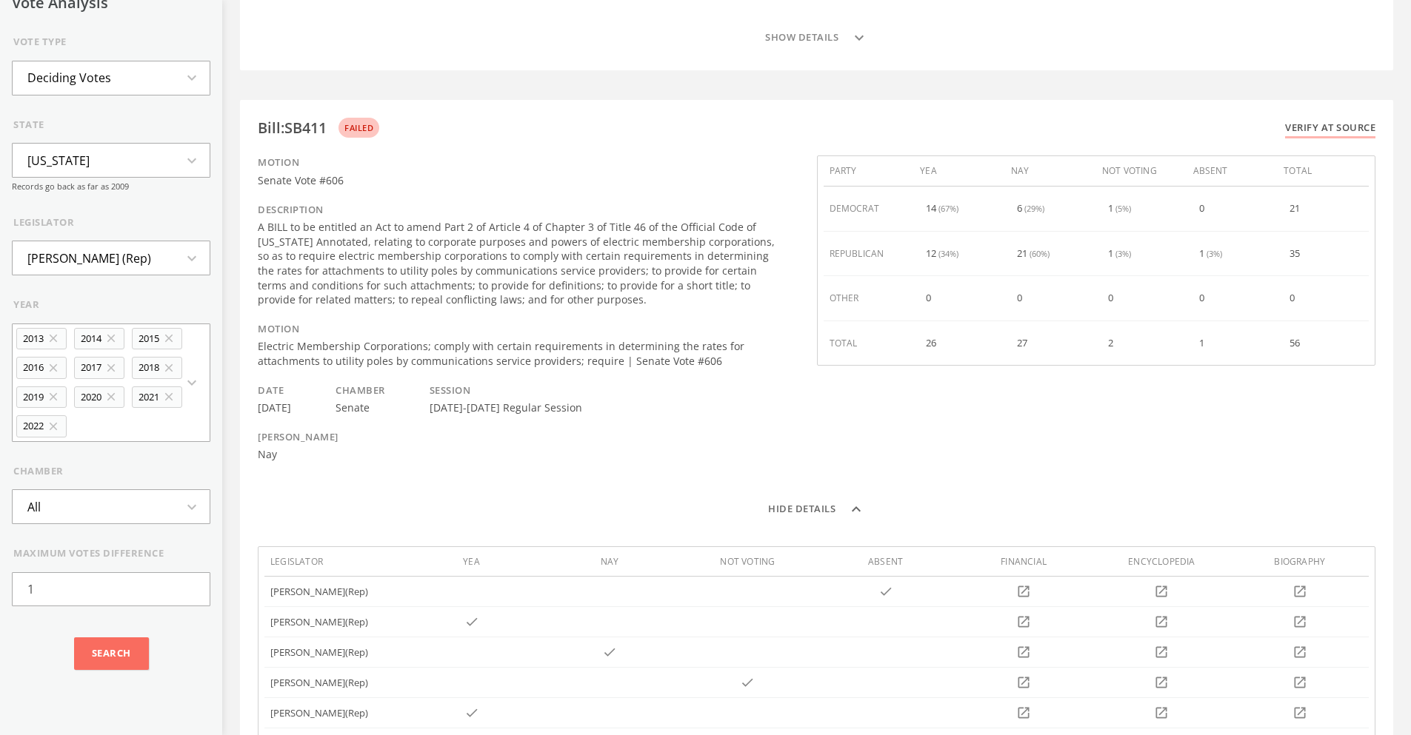
click at [800, 495] on button "Hide details expand_less" at bounding box center [816, 510] width 1117 height 30
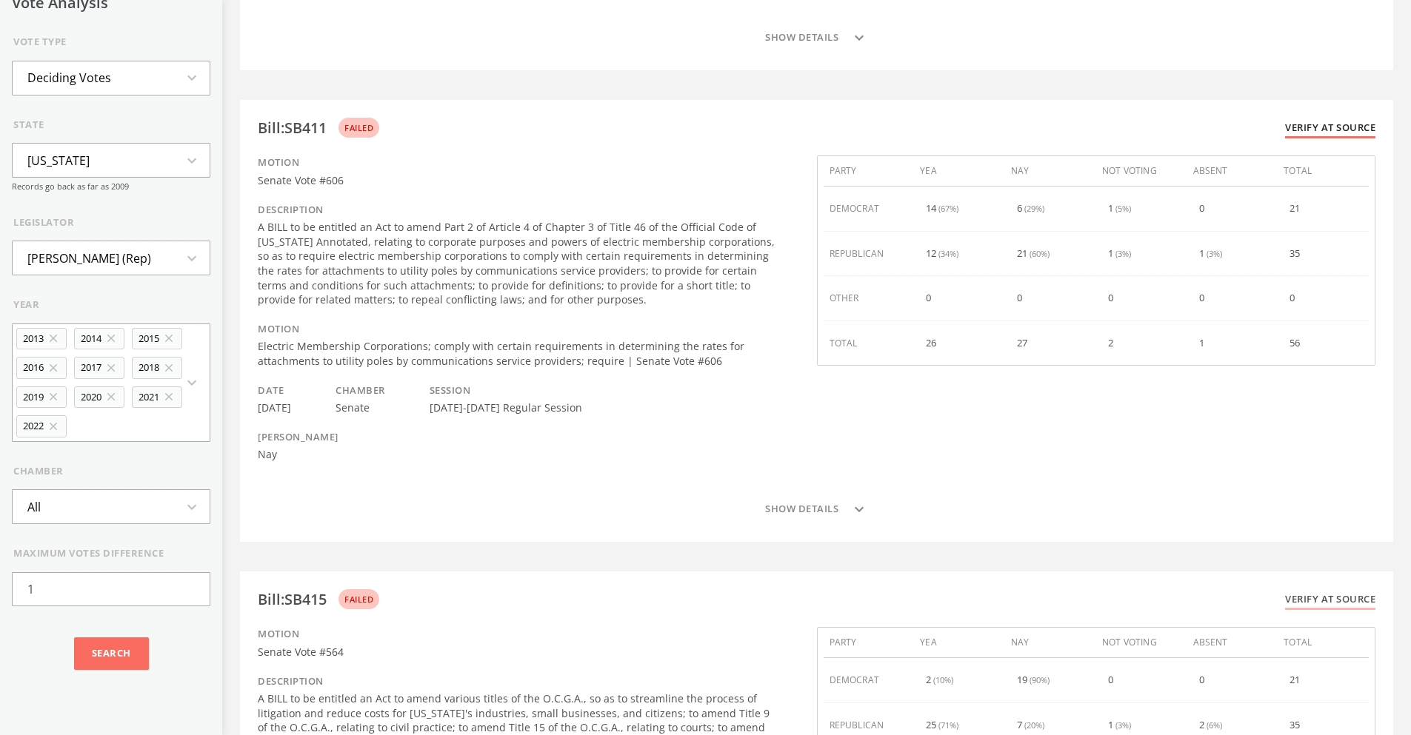
click at [1083, 121] on link "Verify at source" at bounding box center [1330, 130] width 90 height 18
